Goal: Find contact information

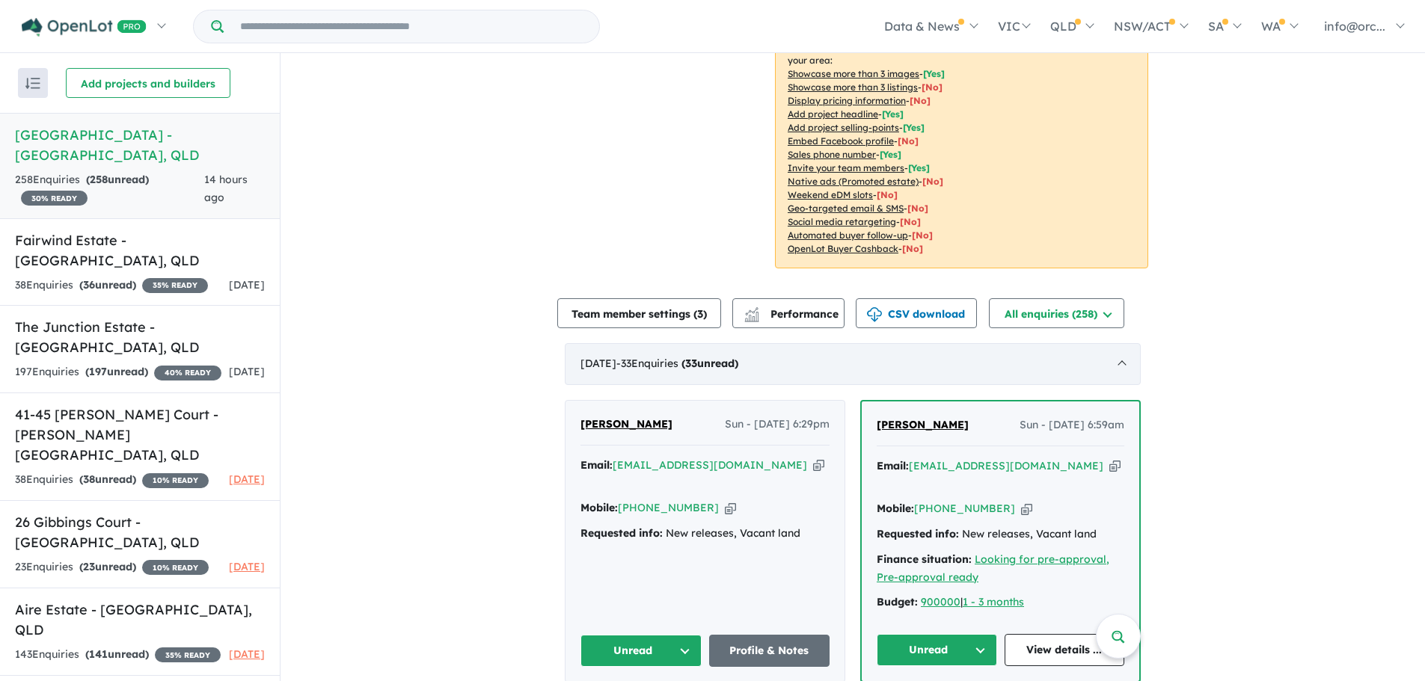
scroll to position [337, 0]
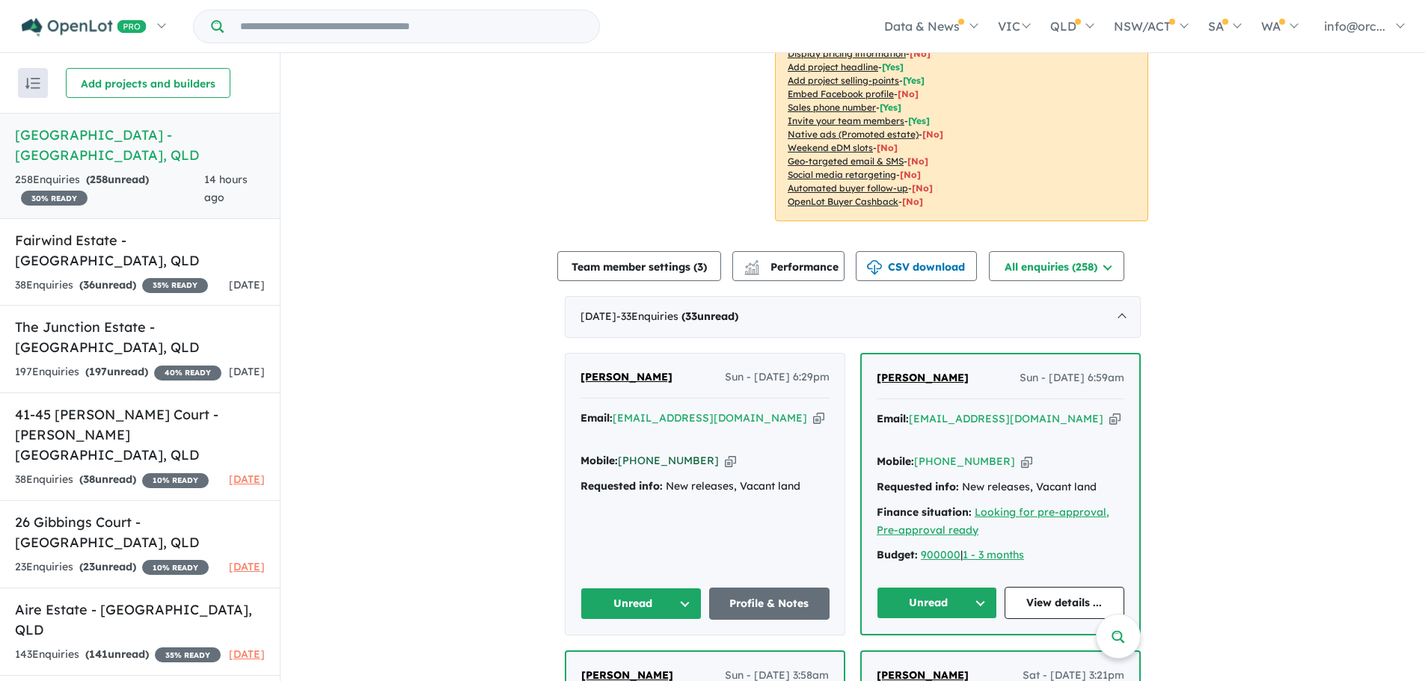
drag, startPoint x: 699, startPoint y: 441, endPoint x: 640, endPoint y: 440, distance: 59.1
click at [638, 452] on div "Mobile: +61 420 833 782 Copied!" at bounding box center [704, 461] width 249 height 18
copy link "420 833 782"
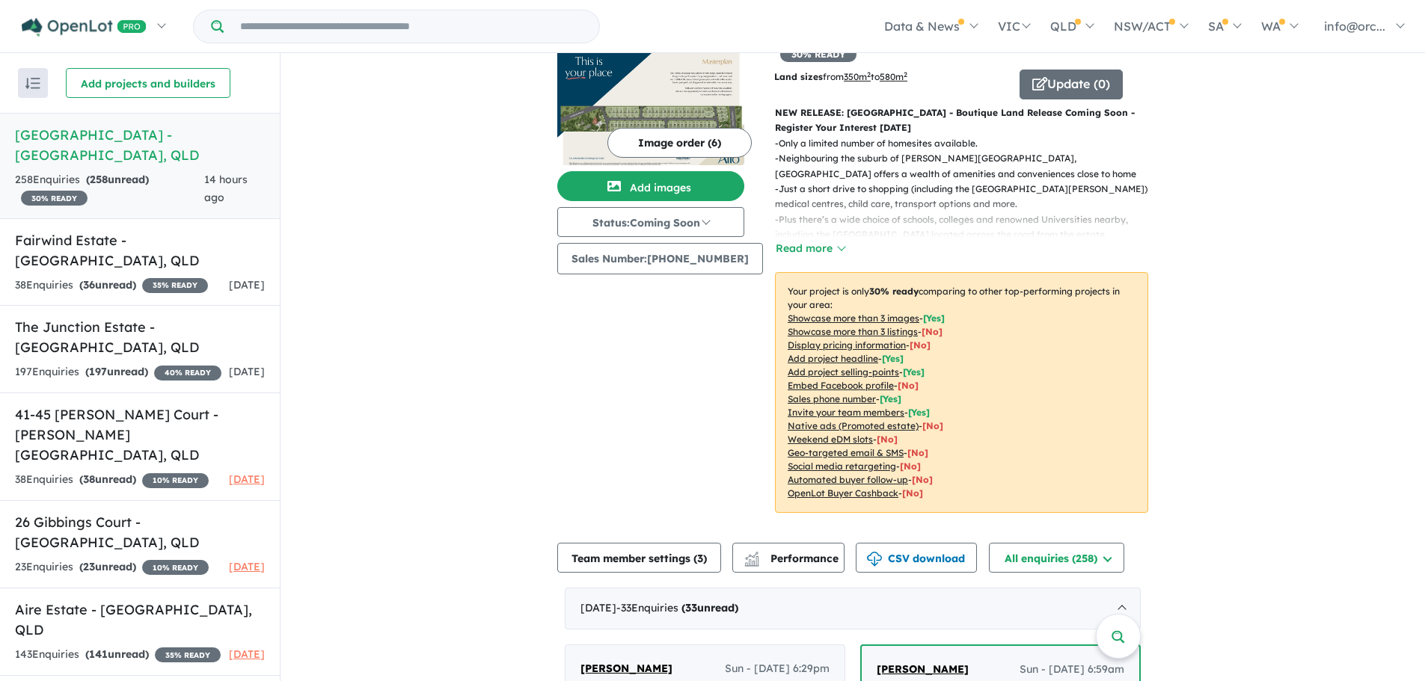
scroll to position [0, 0]
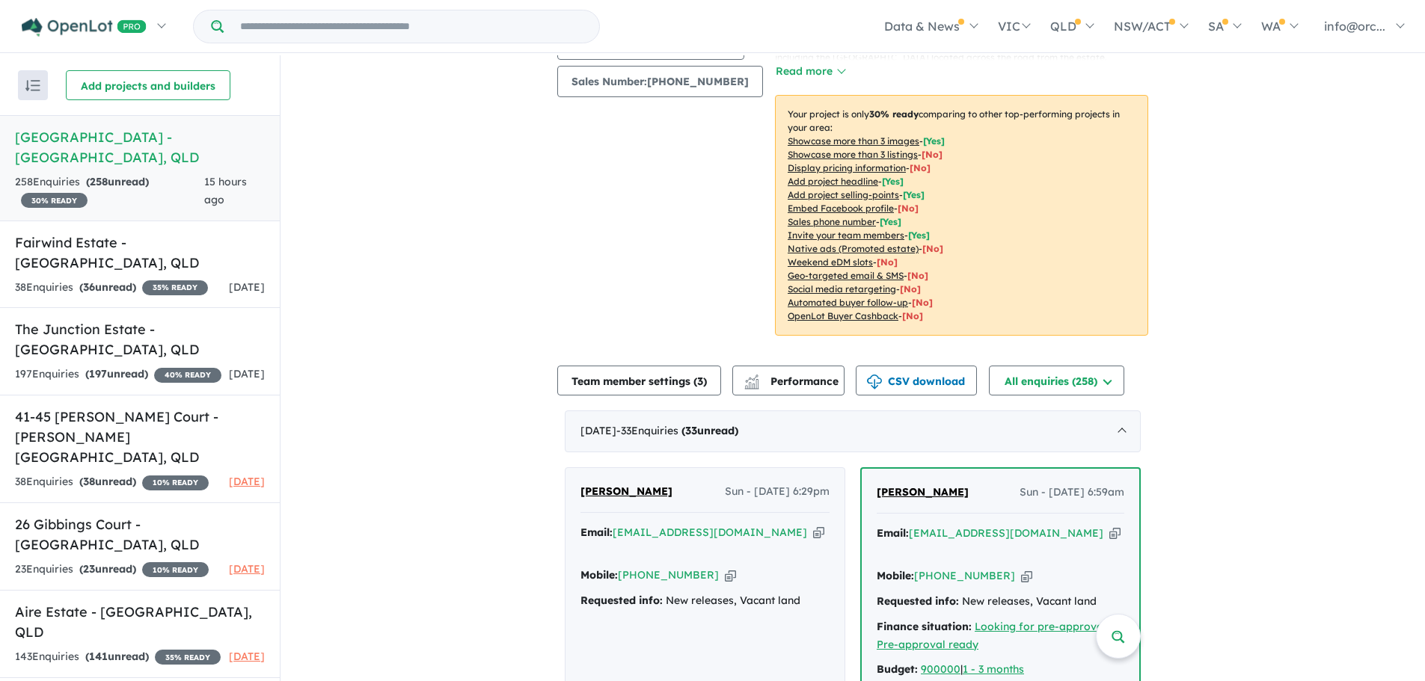
scroll to position [374, 0]
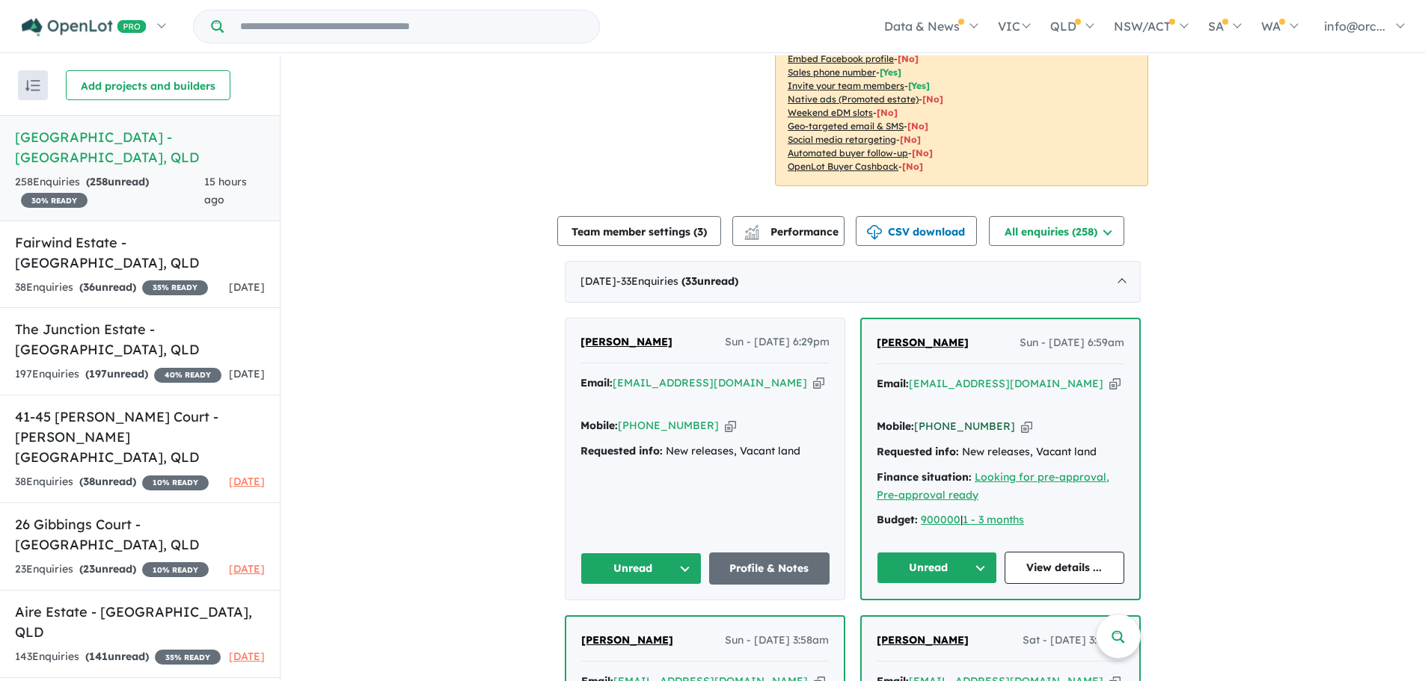
drag, startPoint x: 994, startPoint y: 389, endPoint x: 935, endPoint y: 391, distance: 59.1
click at [935, 418] on div "Mobile: +61 452 175 148 Copied!" at bounding box center [1000, 427] width 248 height 18
copy link "452 175 148"
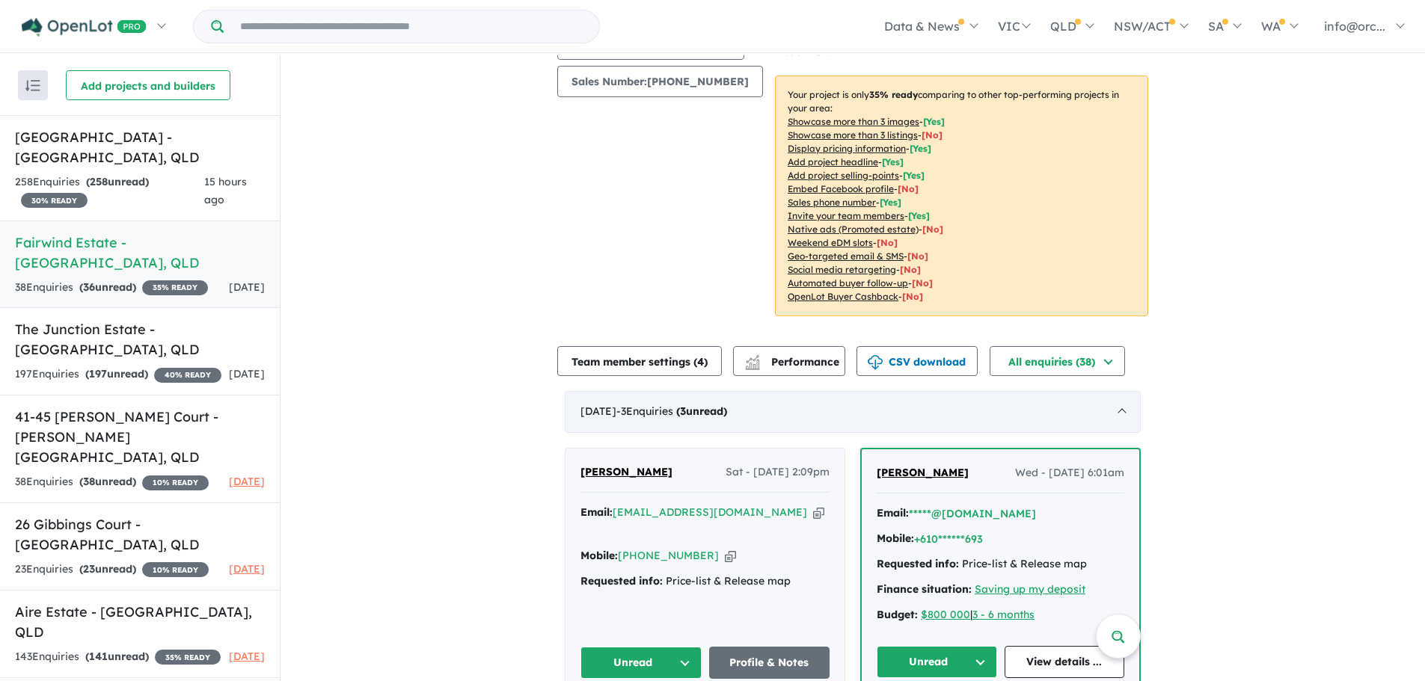
scroll to position [449, 0]
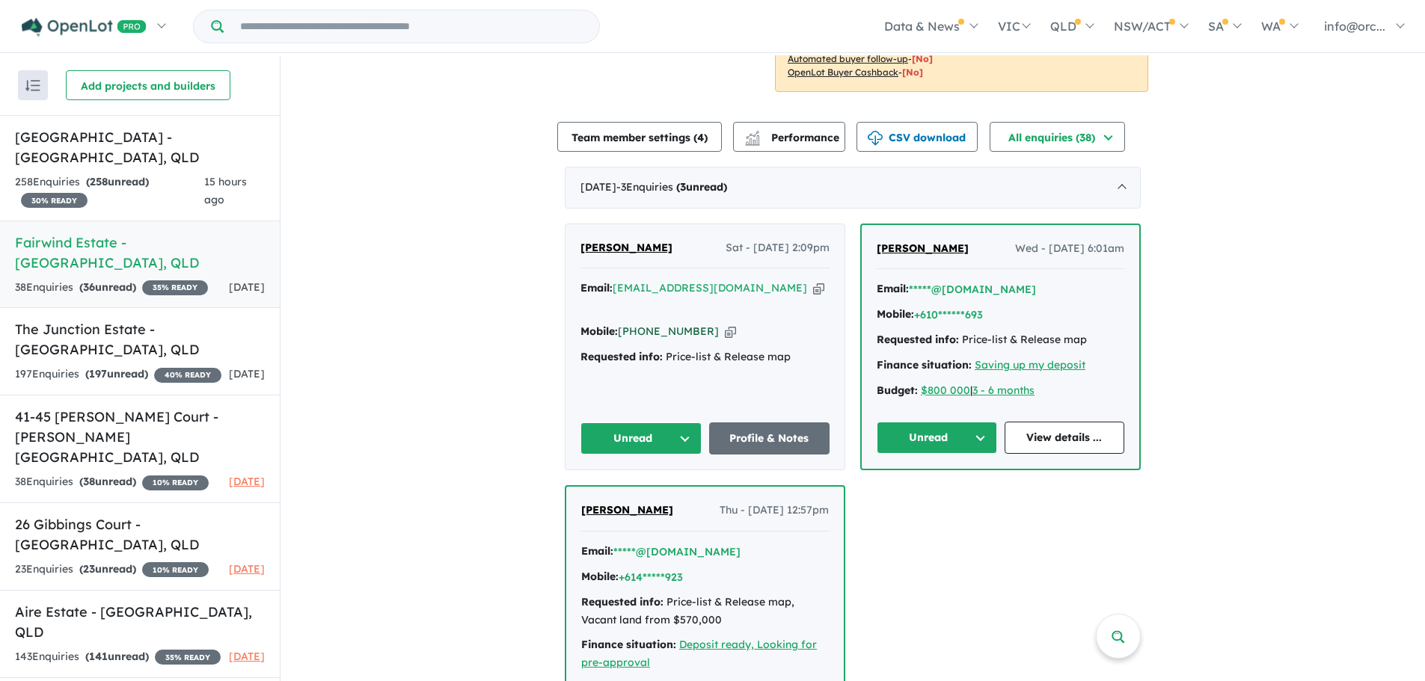
drag, startPoint x: 701, startPoint y: 312, endPoint x: 654, endPoint y: 313, distance: 46.4
click at [654, 323] on div "Mobile: [PHONE_NUMBER] Copied!" at bounding box center [704, 332] width 249 height 18
drag, startPoint x: 702, startPoint y: 312, endPoint x: 640, endPoint y: 312, distance: 62.1
click at [640, 323] on div "Mobile: [PHONE_NUMBER] Copied!" at bounding box center [704, 332] width 249 height 18
copy link "402 766 658"
